Goal: Task Accomplishment & Management: Manage account settings

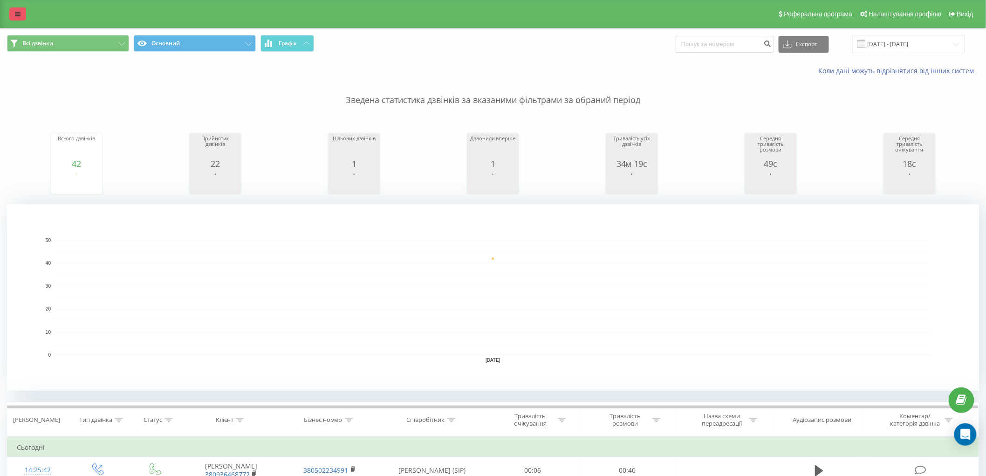
click at [13, 12] on link at bounding box center [17, 13] width 17 height 13
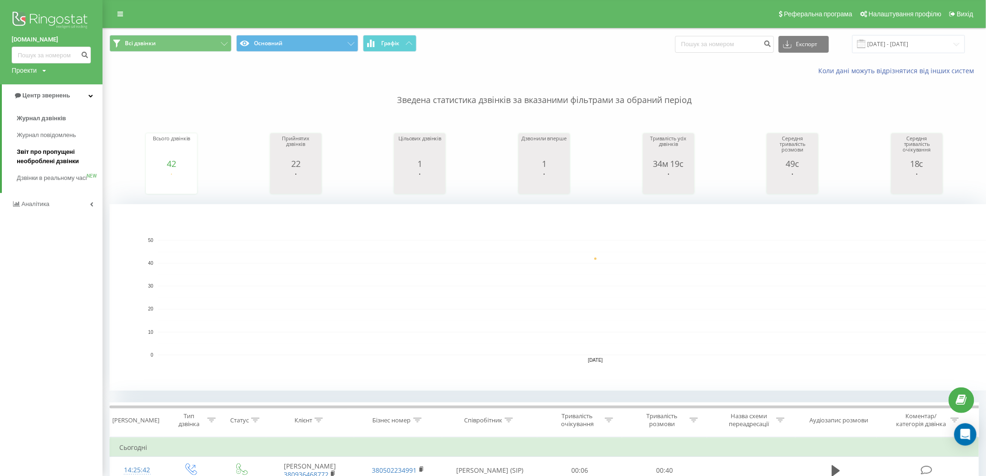
click at [68, 156] on span "Звіт про пропущені необроблені дзвінки" at bounding box center [57, 156] width 81 height 19
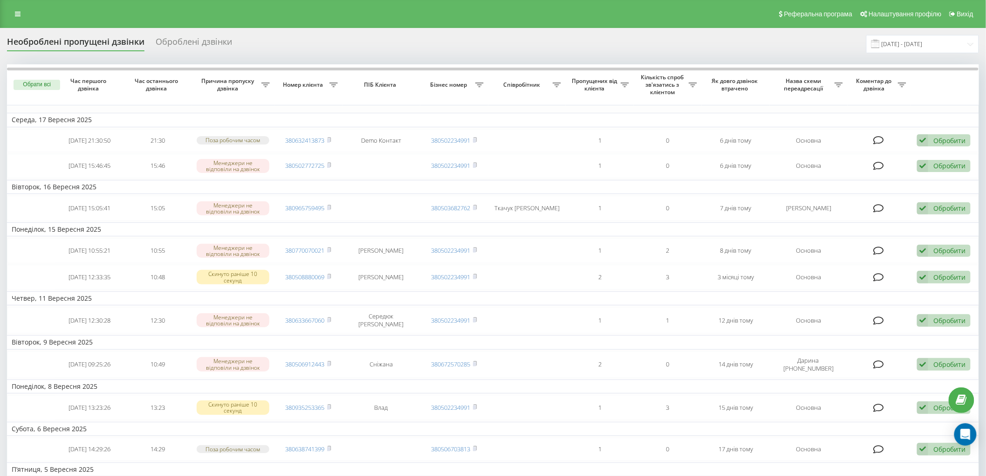
click at [217, 42] on div "Оброблені дзвінки" at bounding box center [194, 44] width 76 height 14
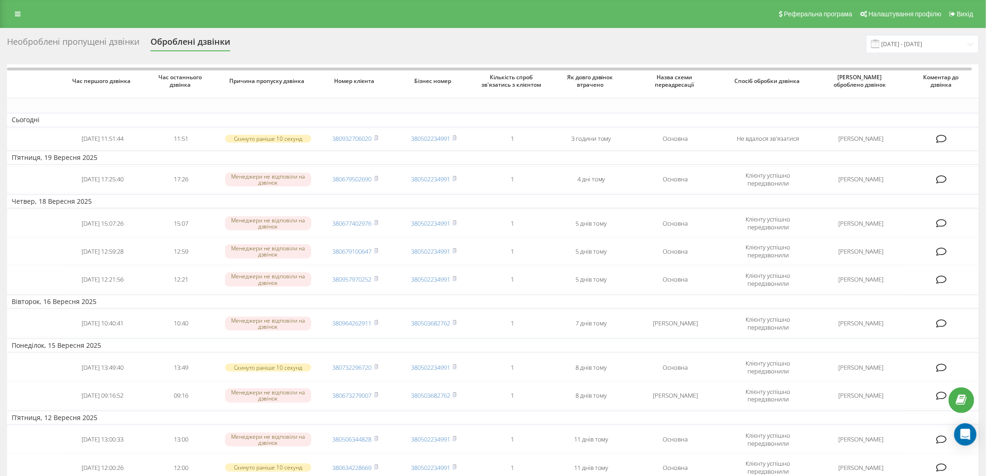
click at [296, 42] on div "Необроблені пропущені дзвінки Оброблені дзвінки 23.08.2025 - 23.09.2025" at bounding box center [493, 44] width 972 height 18
click at [19, 9] on link at bounding box center [17, 13] width 17 height 13
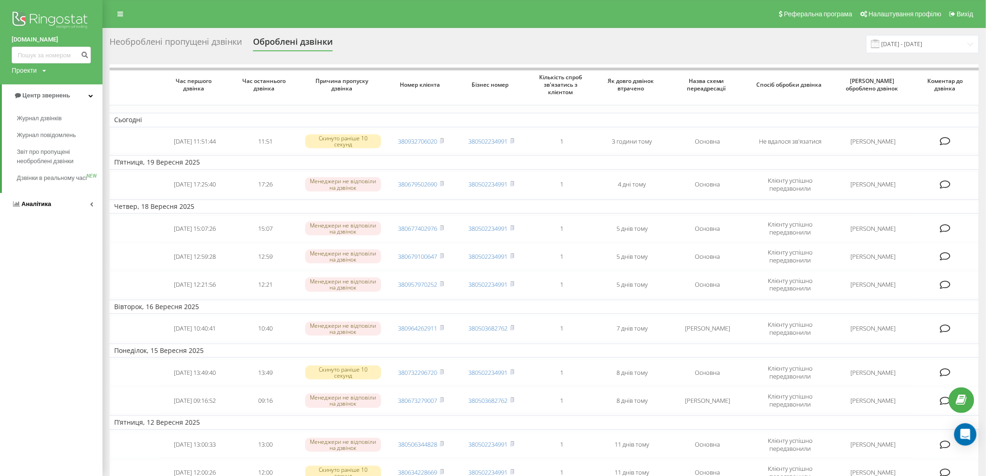
click at [65, 211] on link "Аналiтика" at bounding box center [51, 204] width 103 height 22
click at [55, 141] on span "Співробітники у реальному часі" at bounding box center [52, 145] width 71 height 19
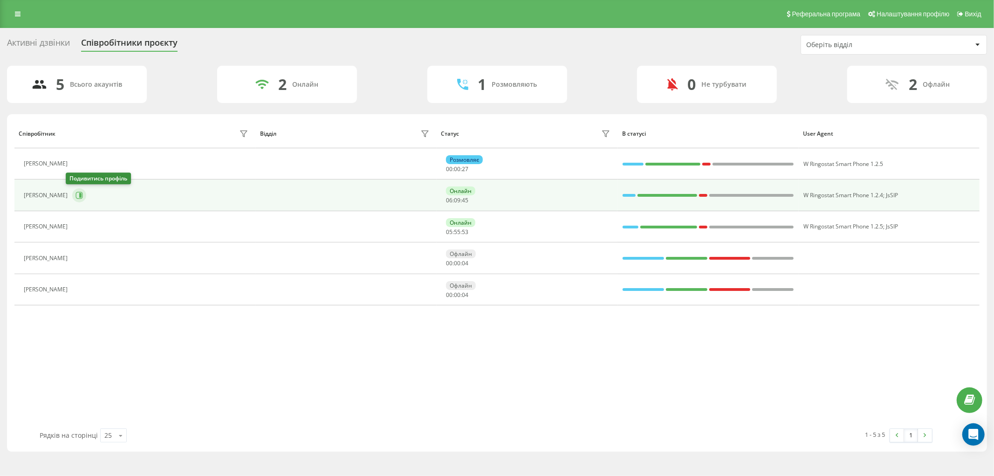
click at [75, 196] on icon at bounding box center [78, 195] width 7 height 7
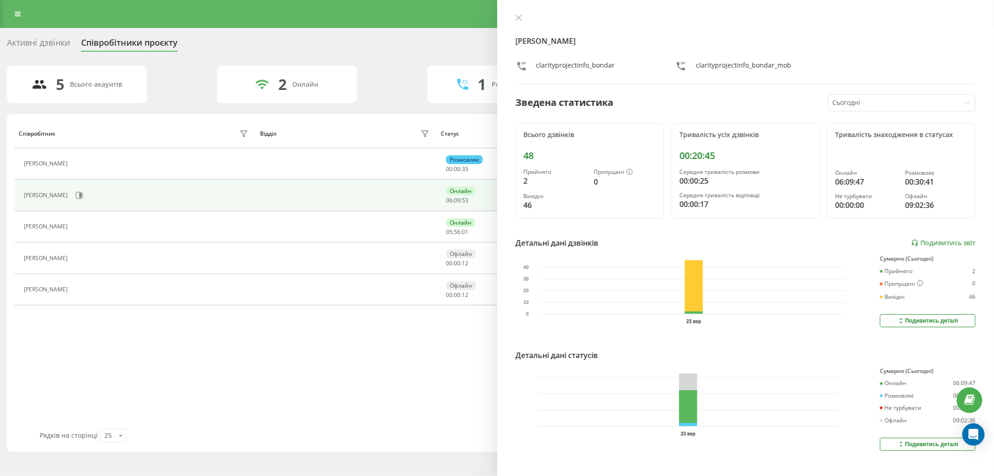
click at [519, 25] on div "Марія Бондар clarityprojectinfo_bondar clarityprojectinfo_bondar_mob" at bounding box center [746, 49] width 460 height 70
click at [519, 22] on button at bounding box center [519, 18] width 12 height 9
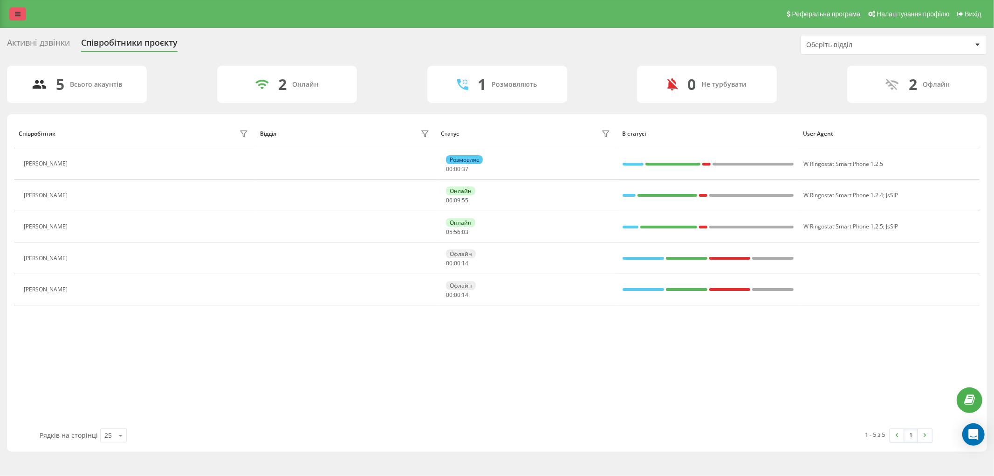
click at [13, 16] on link at bounding box center [17, 13] width 17 height 13
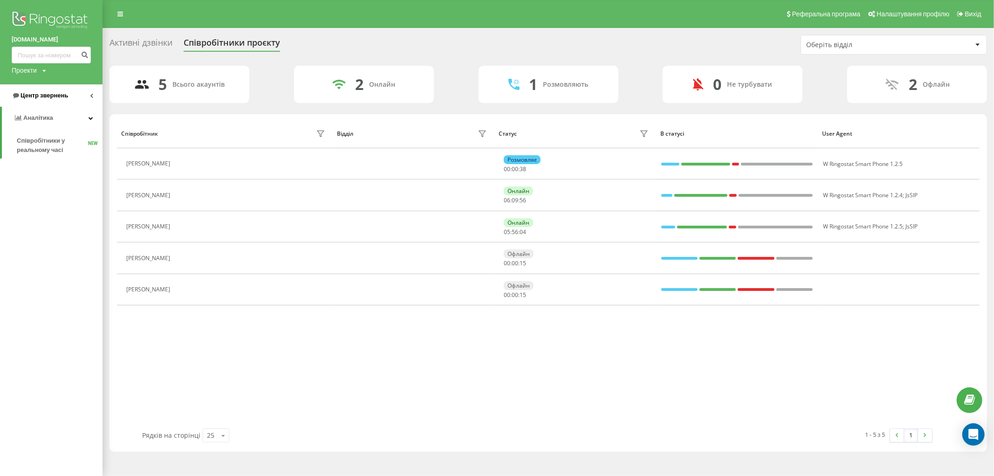
click at [67, 99] on link "Центр звернень" at bounding box center [51, 95] width 103 height 22
click at [61, 162] on span "Звіт про пропущені необроблені дзвінки" at bounding box center [57, 156] width 81 height 19
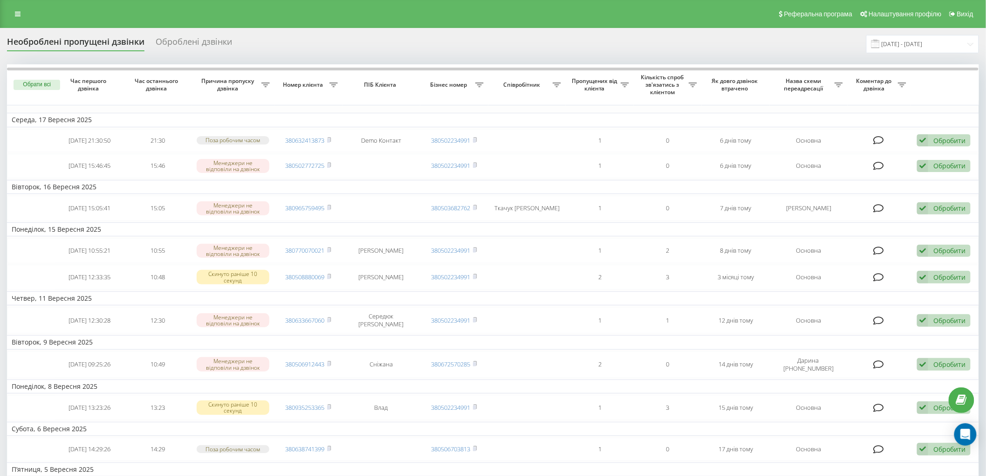
click at [209, 39] on div "Оброблені дзвінки" at bounding box center [194, 44] width 76 height 14
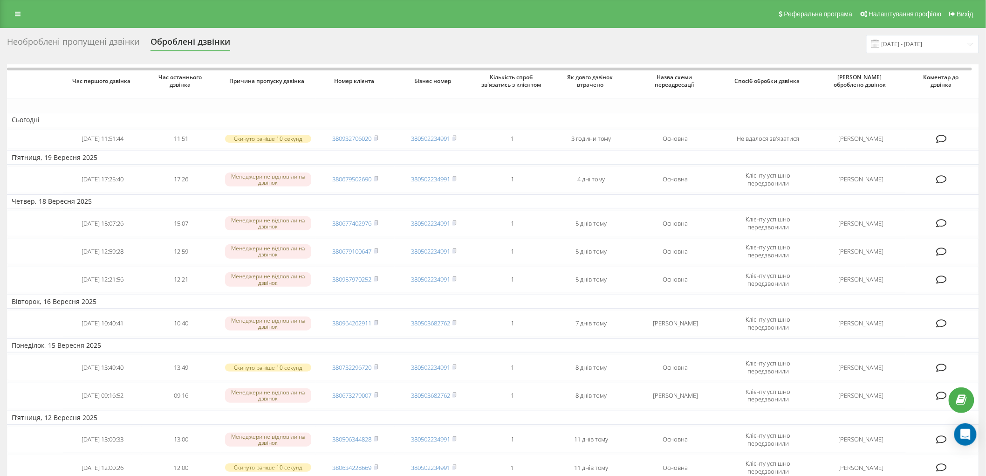
click at [17, 12] on icon at bounding box center [18, 14] width 6 height 7
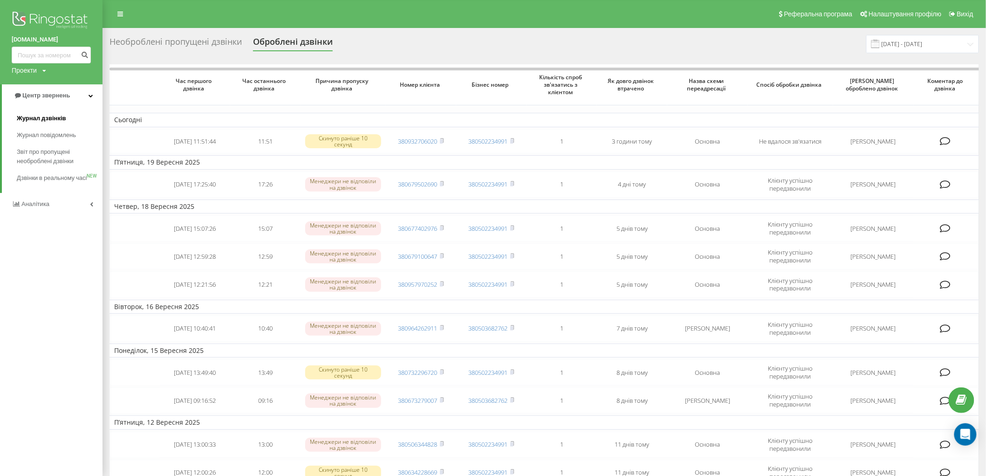
click at [41, 118] on span "Журнал дзвінків" at bounding box center [41, 118] width 49 height 9
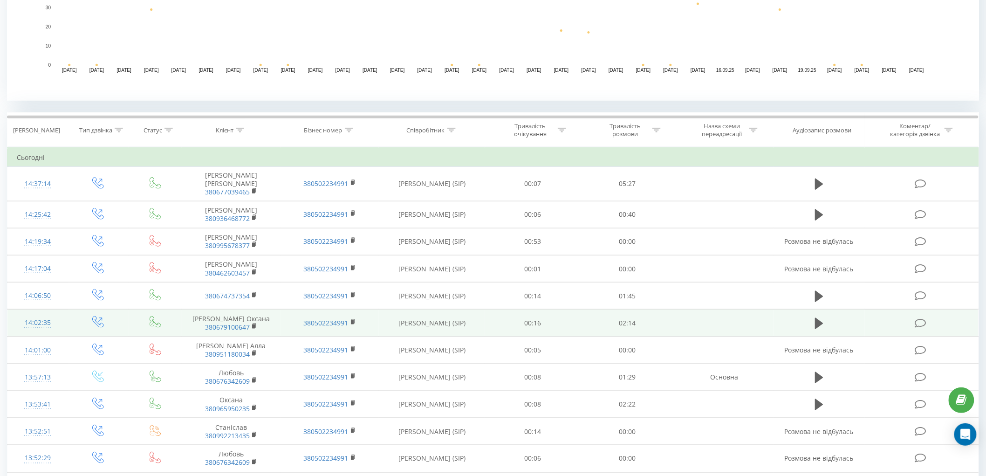
scroll to position [362, 0]
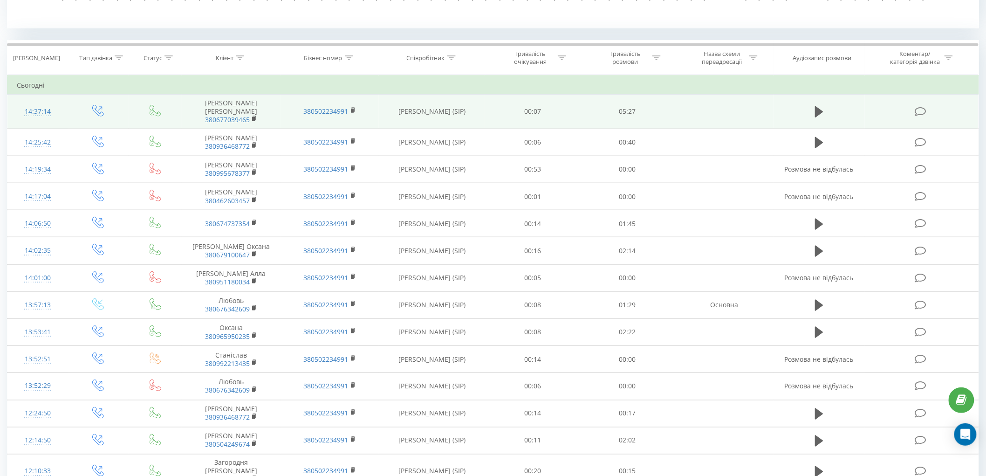
click at [454, 112] on td "Вієру Дарина Володимирівна (SIP)" at bounding box center [432, 112] width 106 height 34
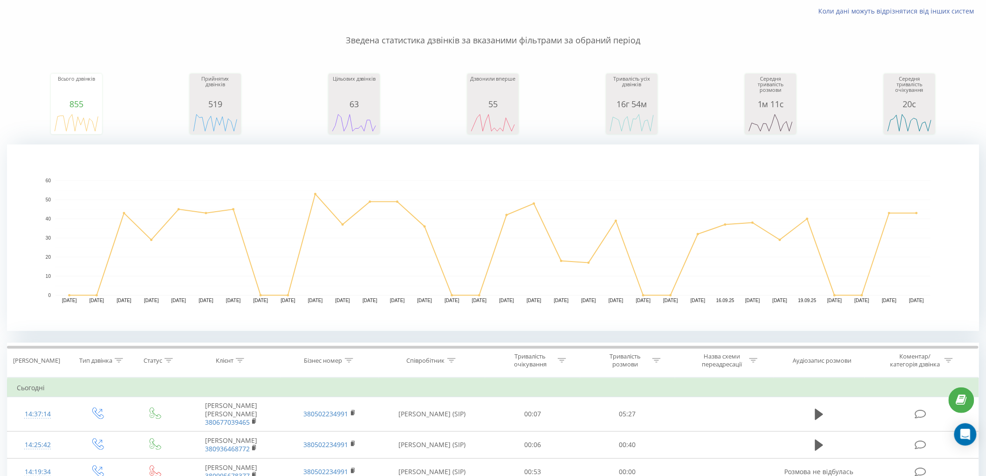
scroll to position [0, 0]
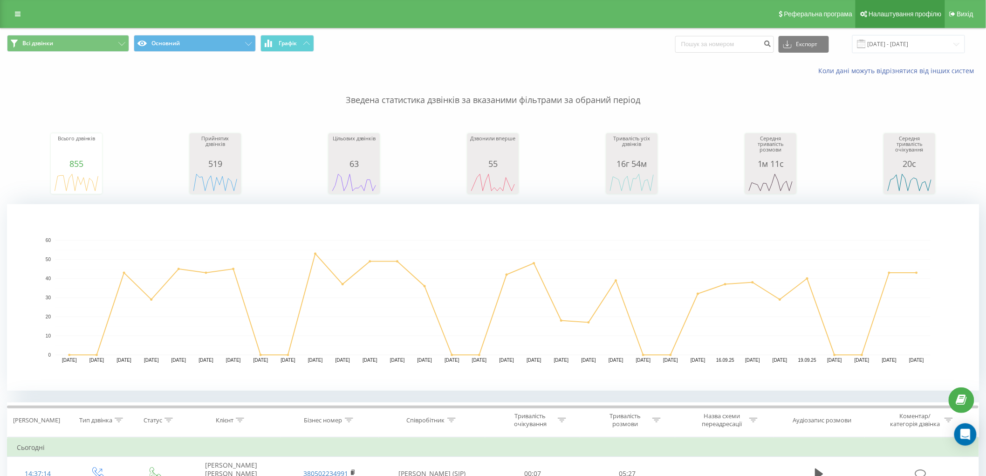
click at [892, 12] on span "Налаштування профілю" at bounding box center [905, 13] width 73 height 7
